Goal: Contribute content: Add original content to the website for others to see

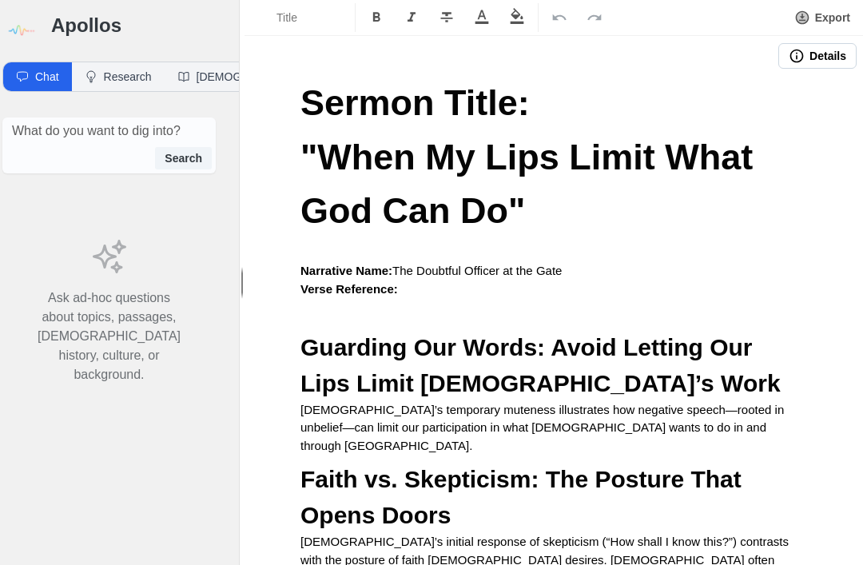
click at [77, 26] on h3 "Apollos" at bounding box center [133, 26] width 165 height 26
click at [30, 32] on img at bounding box center [20, 31] width 36 height 36
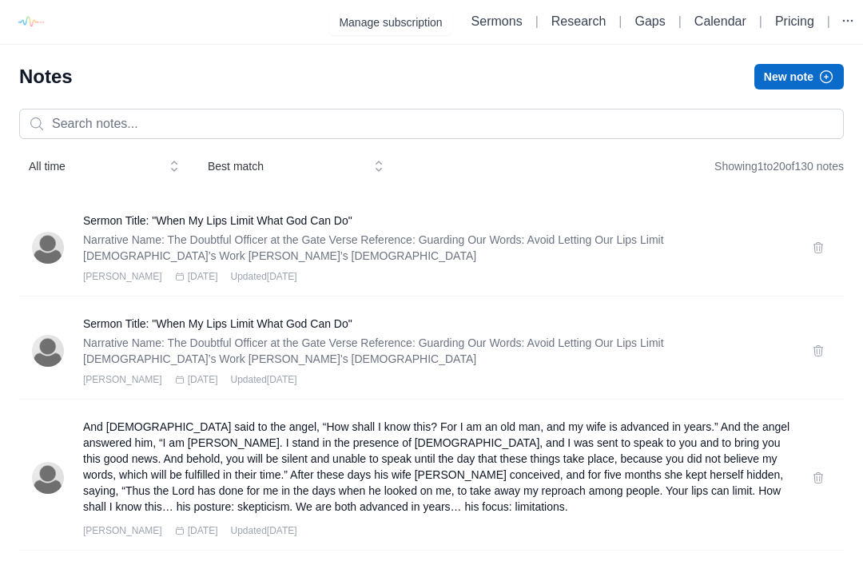
click at [814, 76] on button "New note" at bounding box center [798, 77] width 89 height 26
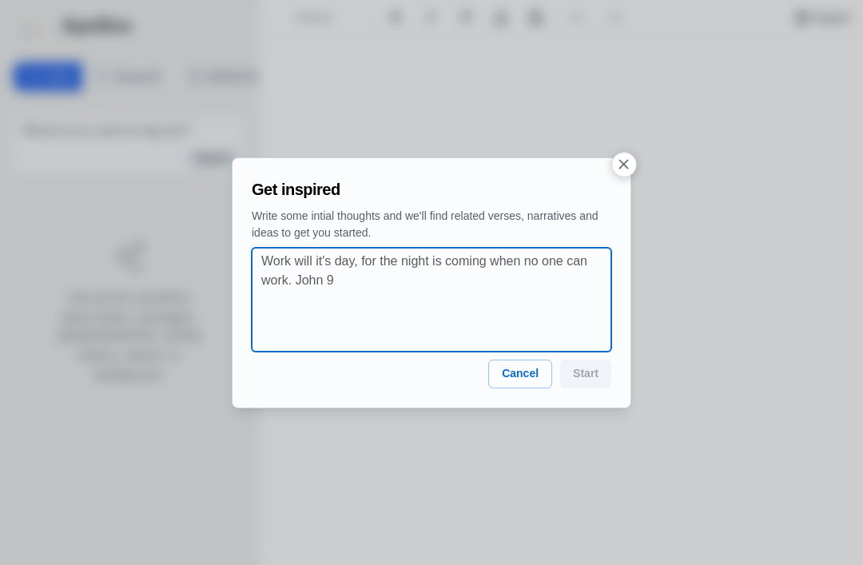
click at [292, 261] on textarea at bounding box center [436, 300] width 350 height 96
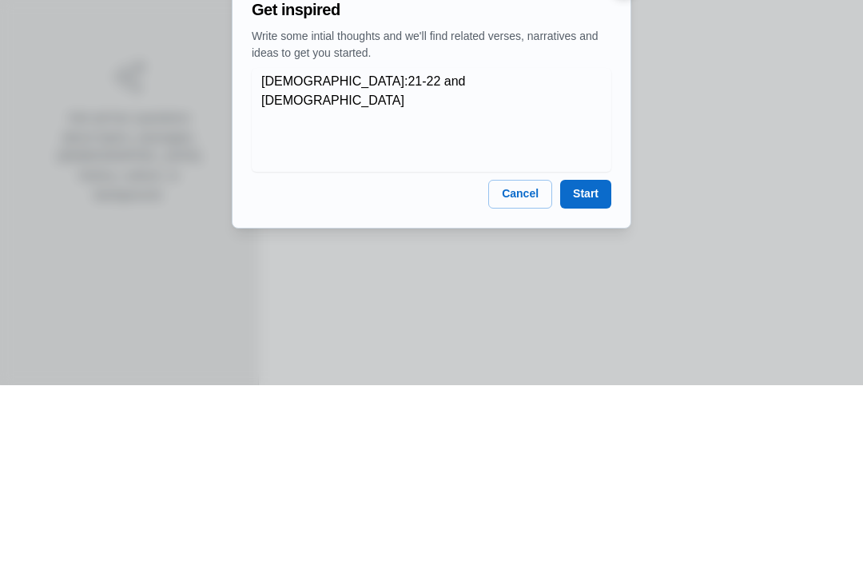
click at [257, 248] on div "[DEMOGRAPHIC_DATA]:21-22 and Luke 4 x" at bounding box center [432, 300] width 360 height 104
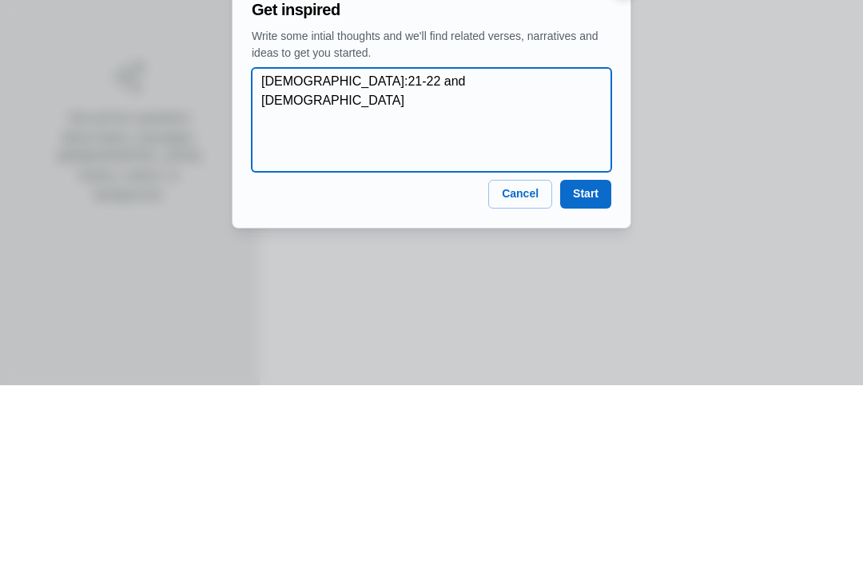
click at [262, 252] on textarea "[DEMOGRAPHIC_DATA]:21-22 and [DEMOGRAPHIC_DATA]" at bounding box center [436, 300] width 350 height 96
click at [489, 252] on textarea "[DEMOGRAPHIC_DATA]:21-22 and [DEMOGRAPHIC_DATA]" at bounding box center [436, 300] width 350 height 96
click at [324, 252] on textarea "[DEMOGRAPHIC_DATA]:21-22 and [DEMOGRAPHIC_DATA]" at bounding box center [436, 300] width 350 height 96
click at [264, 252] on textarea "[DEMOGRAPHIC_DATA]:21-22 and [DEMOGRAPHIC_DATA]" at bounding box center [436, 300] width 350 height 96
click at [288, 252] on textarea "[DEMOGRAPHIC_DATA]:21-22 and [DEMOGRAPHIC_DATA]" at bounding box center [436, 300] width 350 height 96
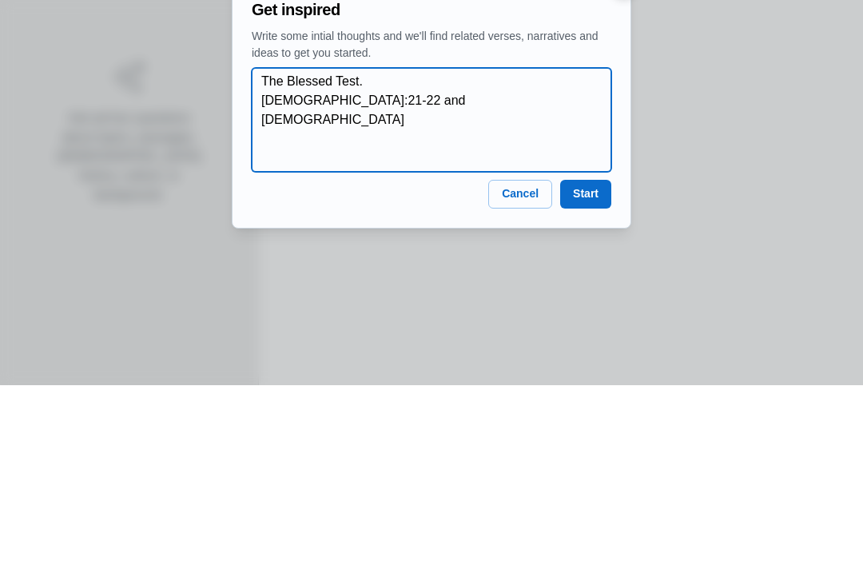
click at [422, 252] on textarea "The Blessed Test. [DEMOGRAPHIC_DATA]:21-22 and [DEMOGRAPHIC_DATA]" at bounding box center [436, 300] width 350 height 96
click at [425, 252] on textarea "The Blessed Test. [DEMOGRAPHIC_DATA]:21-22 and [DEMOGRAPHIC_DATA]" at bounding box center [436, 300] width 350 height 96
type textarea "The Blessed Test. [DEMOGRAPHIC_DATA]:21-22 and [DEMOGRAPHIC_DATA]:1-13"
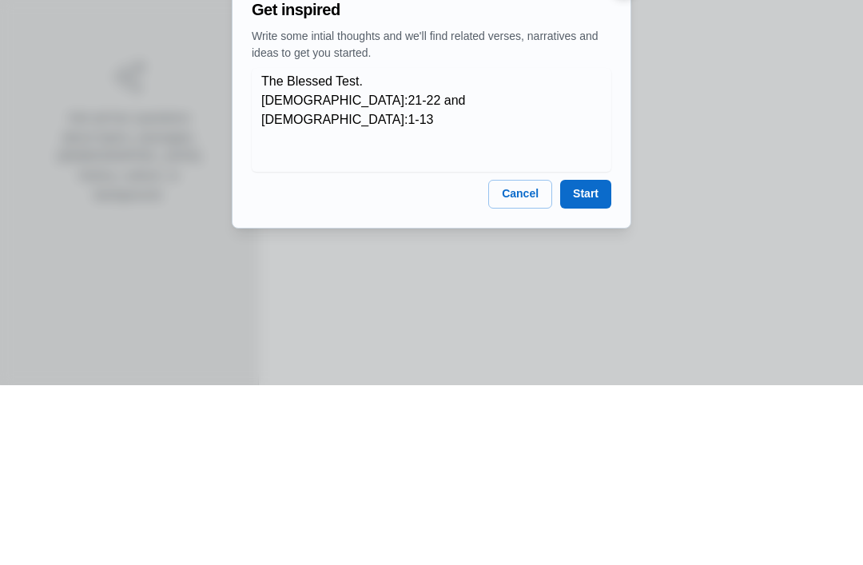
click at [596, 360] on button "Start" at bounding box center [585, 374] width 51 height 29
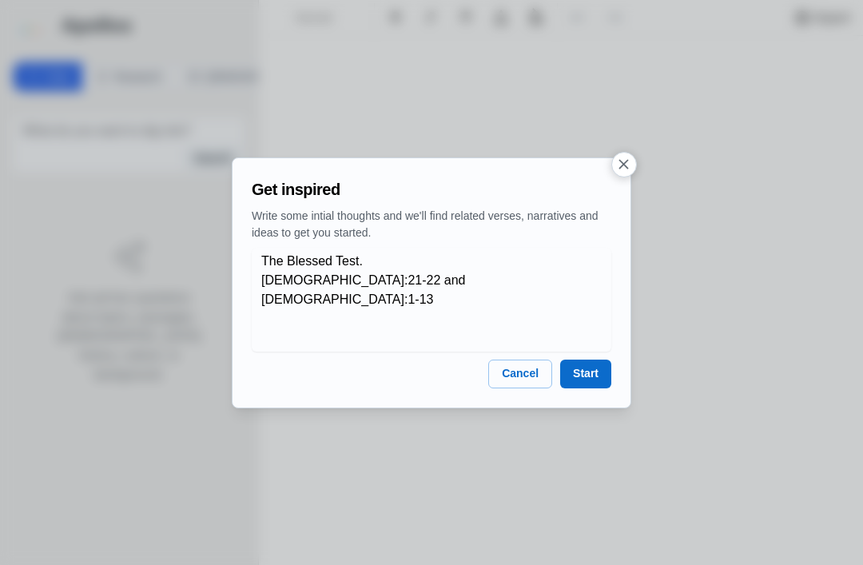
scroll to position [50, 0]
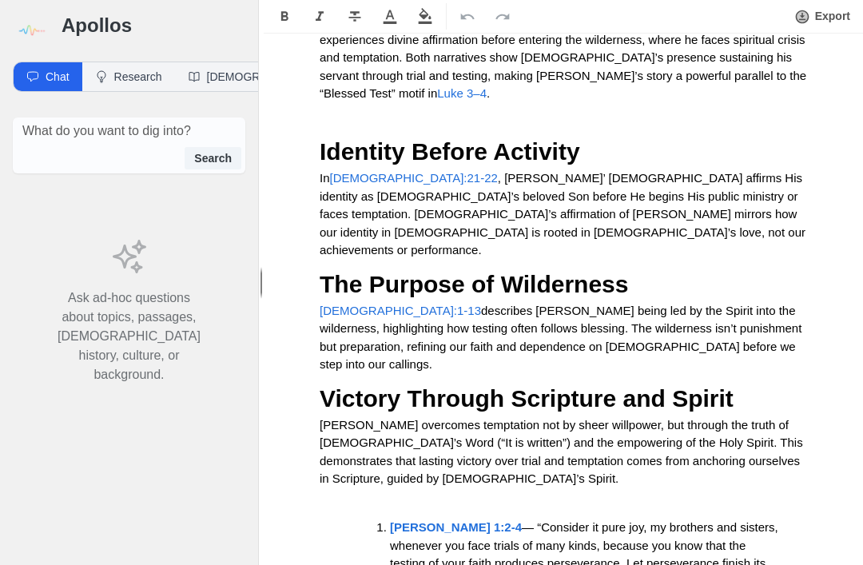
scroll to position [362, 0]
click at [786, 184] on p "In [DEMOGRAPHIC_DATA]:21-22 , [PERSON_NAME]’ [DEMOGRAPHIC_DATA] affirms His ide…" at bounding box center [563, 214] width 487 height 90
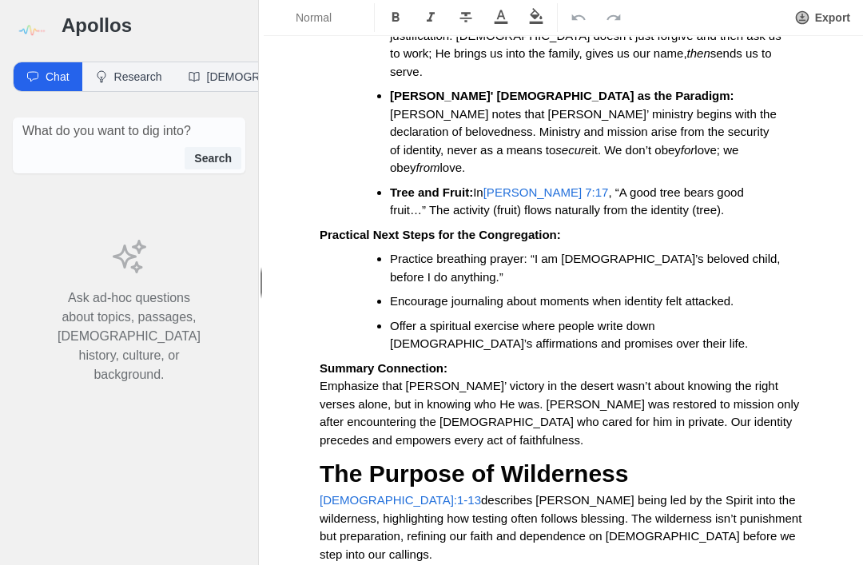
scroll to position [1473, 0]
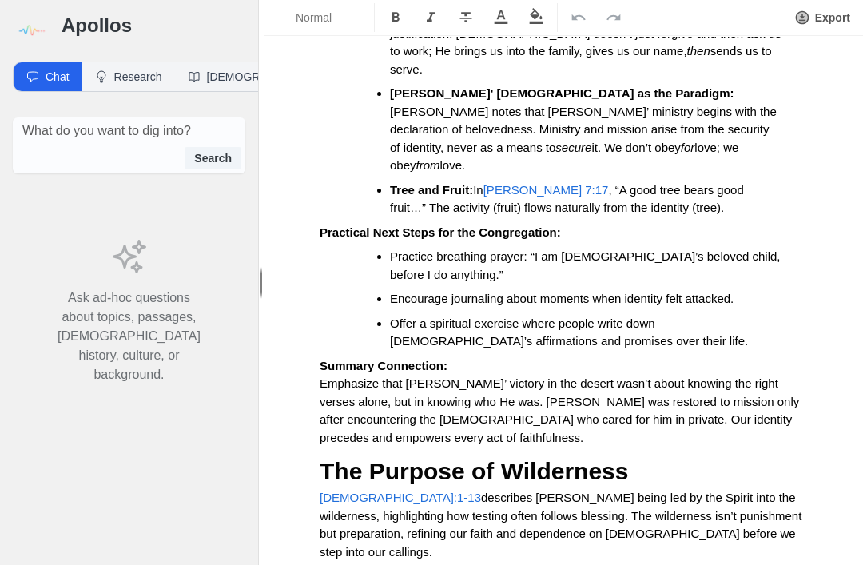
click at [715, 489] on p "[DEMOGRAPHIC_DATA]:1-13 describes [PERSON_NAME] being led by the Spirit into th…" at bounding box center [563, 525] width 487 height 72
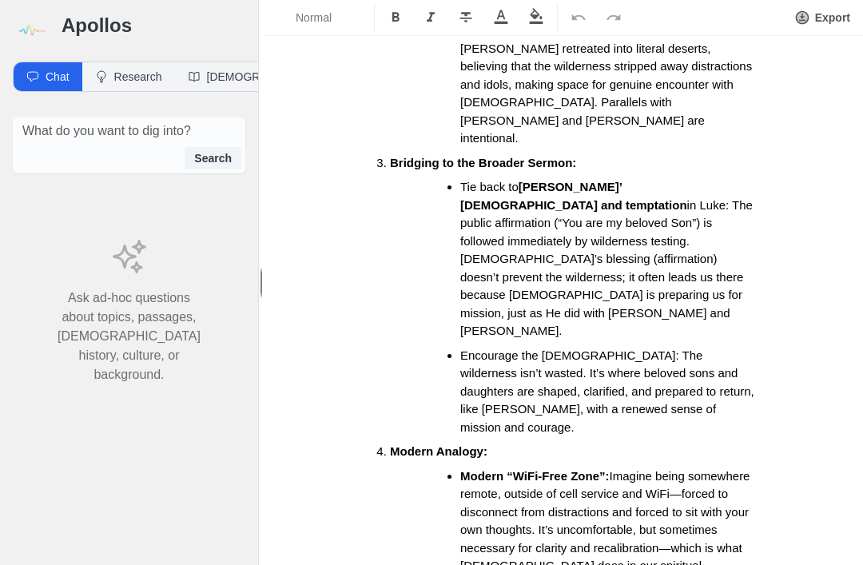
scroll to position [2909, 0]
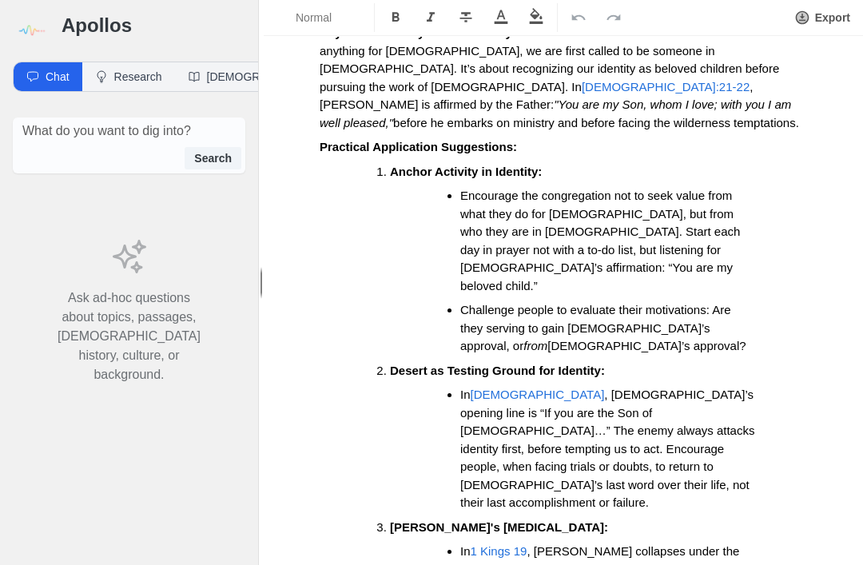
scroll to position [648, 0]
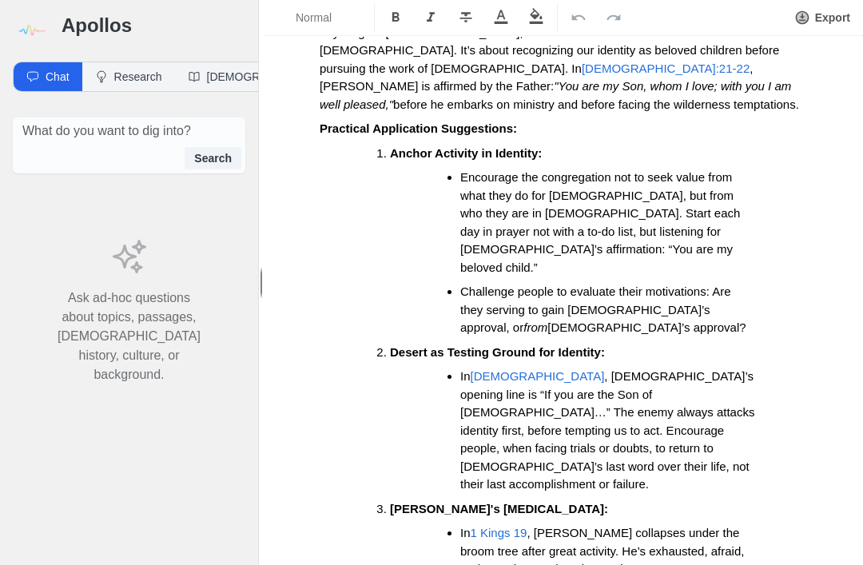
click at [402, 502] on strong "[PERSON_NAME]'s [MEDICAL_DATA]:" at bounding box center [499, 509] width 218 height 14
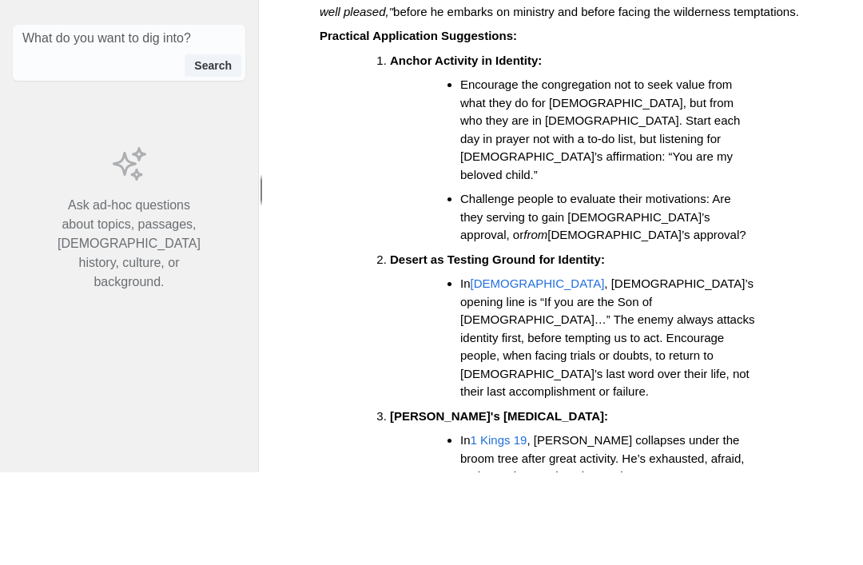
click at [406, 502] on strong "[PERSON_NAME]'s [MEDICAL_DATA]:" at bounding box center [499, 509] width 218 height 14
click at [407, 502] on strong "[PERSON_NAME]'s [MEDICAL_DATA]:" at bounding box center [499, 509] width 218 height 14
click at [406, 502] on strong "[PERSON_NAME]'s [MEDICAL_DATA]:" at bounding box center [499, 509] width 218 height 14
click at [456, 502] on strong "[PERSON_NAME]'s [MEDICAL_DATA]:" at bounding box center [499, 509] width 218 height 14
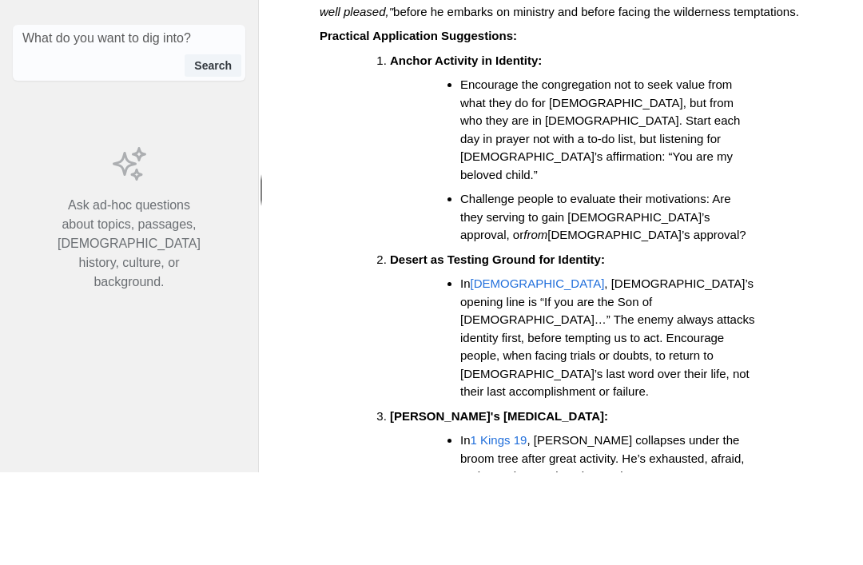
click at [414, 502] on strong "[PERSON_NAME]'s [MEDICAL_DATA]:" at bounding box center [499, 509] width 218 height 14
click at [454, 502] on strong "[PERSON_NAME]'s [MEDICAL_DATA]:" at bounding box center [499, 509] width 218 height 14
click at [508, 502] on strong "[PERSON_NAME]'s [MEDICAL_DATA]:" at bounding box center [499, 509] width 218 height 14
click at [507, 502] on strong "[PERSON_NAME]'s [MEDICAL_DATA]:" at bounding box center [499, 509] width 218 height 14
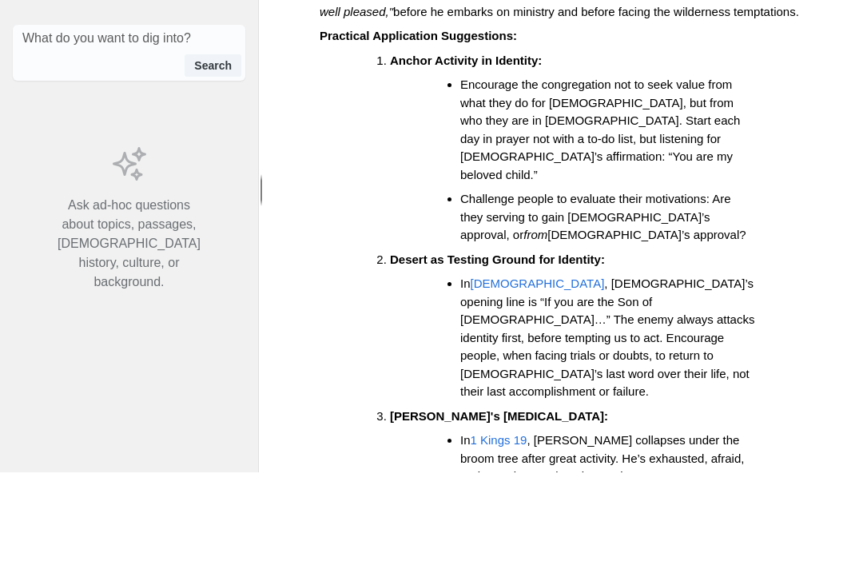
click at [507, 502] on strong "[PERSON_NAME]'s [MEDICAL_DATA]:" at bounding box center [499, 509] width 218 height 14
click at [516, 502] on strong "[PERSON_NAME]'s [MEDICAL_DATA]:" at bounding box center [499, 509] width 218 height 14
click at [515, 502] on strong "[PERSON_NAME]'s [MEDICAL_DATA]:" at bounding box center [499, 509] width 218 height 14
click at [521, 500] on li "[PERSON_NAME]'s [MEDICAL_DATA]:" at bounding box center [586, 509] width 392 height 18
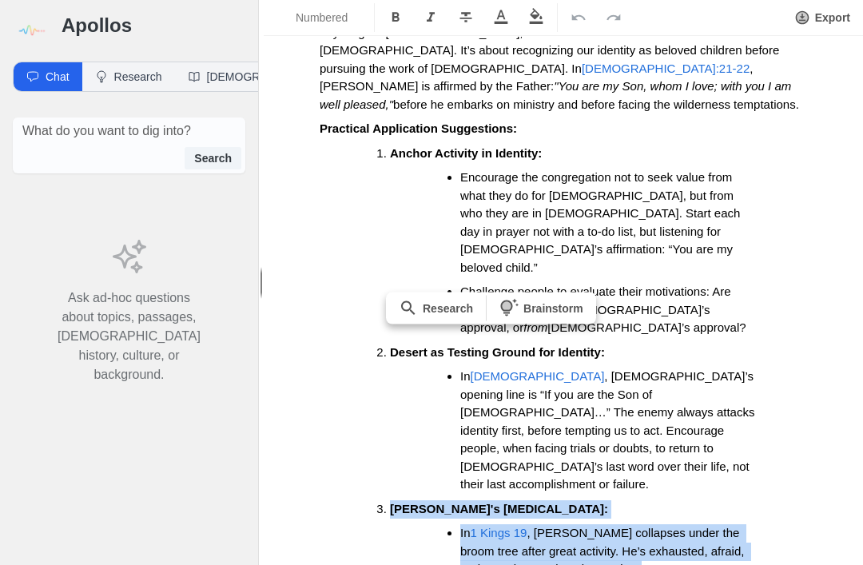
click at [804, 376] on ol "Anchor Activity in Identity: Encourage the congregation not to seek value from …" at bounding box center [569, 407] width 475 height 524
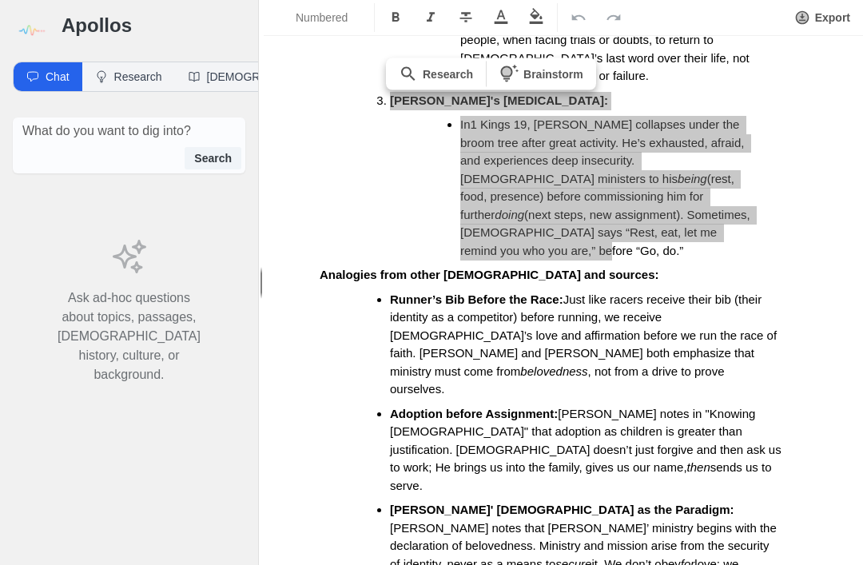
scroll to position [1057, 0]
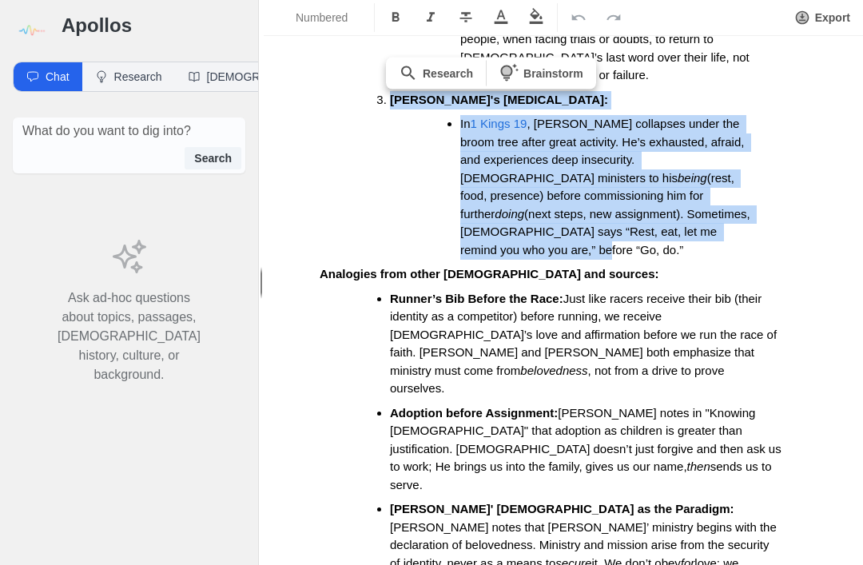
click at [712, 406] on span "[PERSON_NAME] notes in "Knowing [DEMOGRAPHIC_DATA]" that adoption as children i…" at bounding box center [587, 440] width 395 height 68
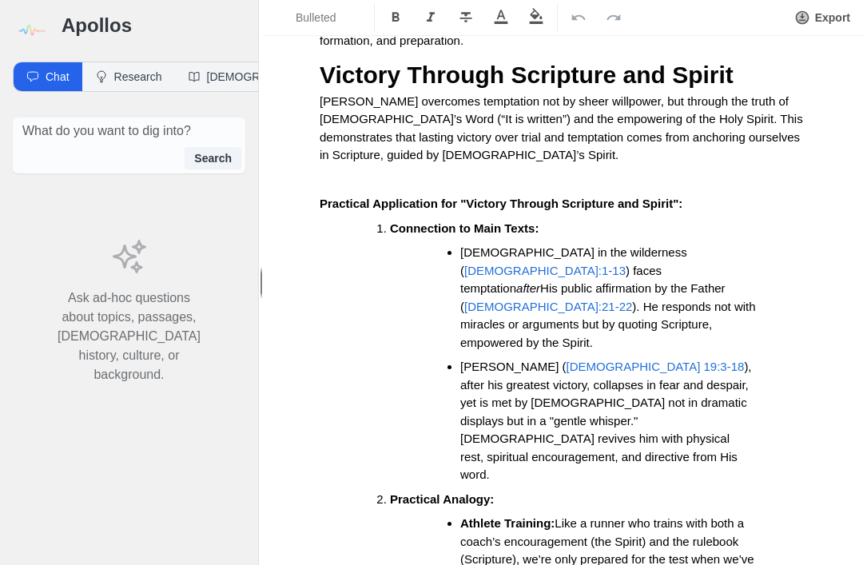
scroll to position [3517, 0]
